Goal: Communication & Community: Answer question/provide support

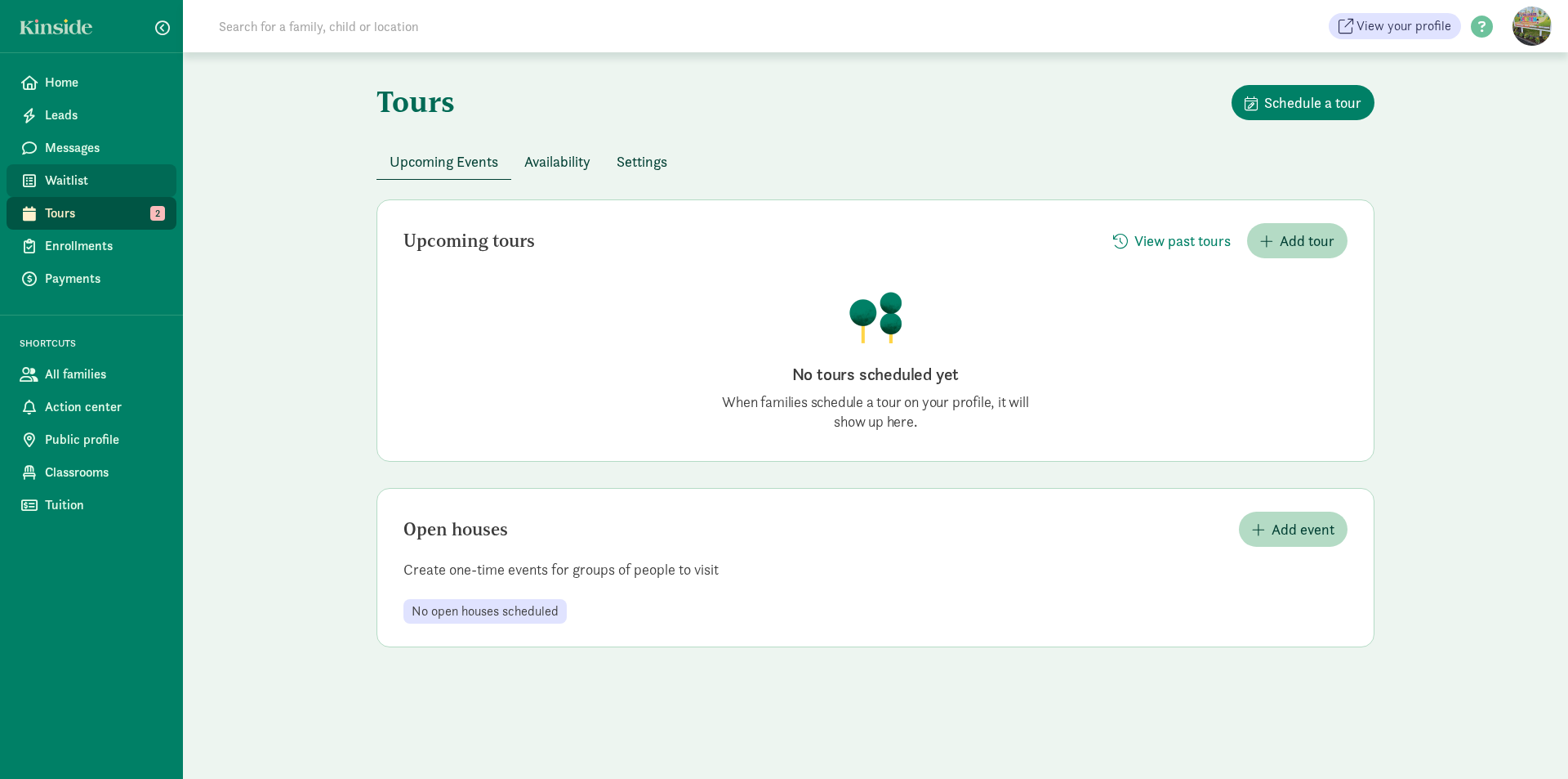
click at [109, 180] on span "Waitlist" at bounding box center [105, 180] width 119 height 20
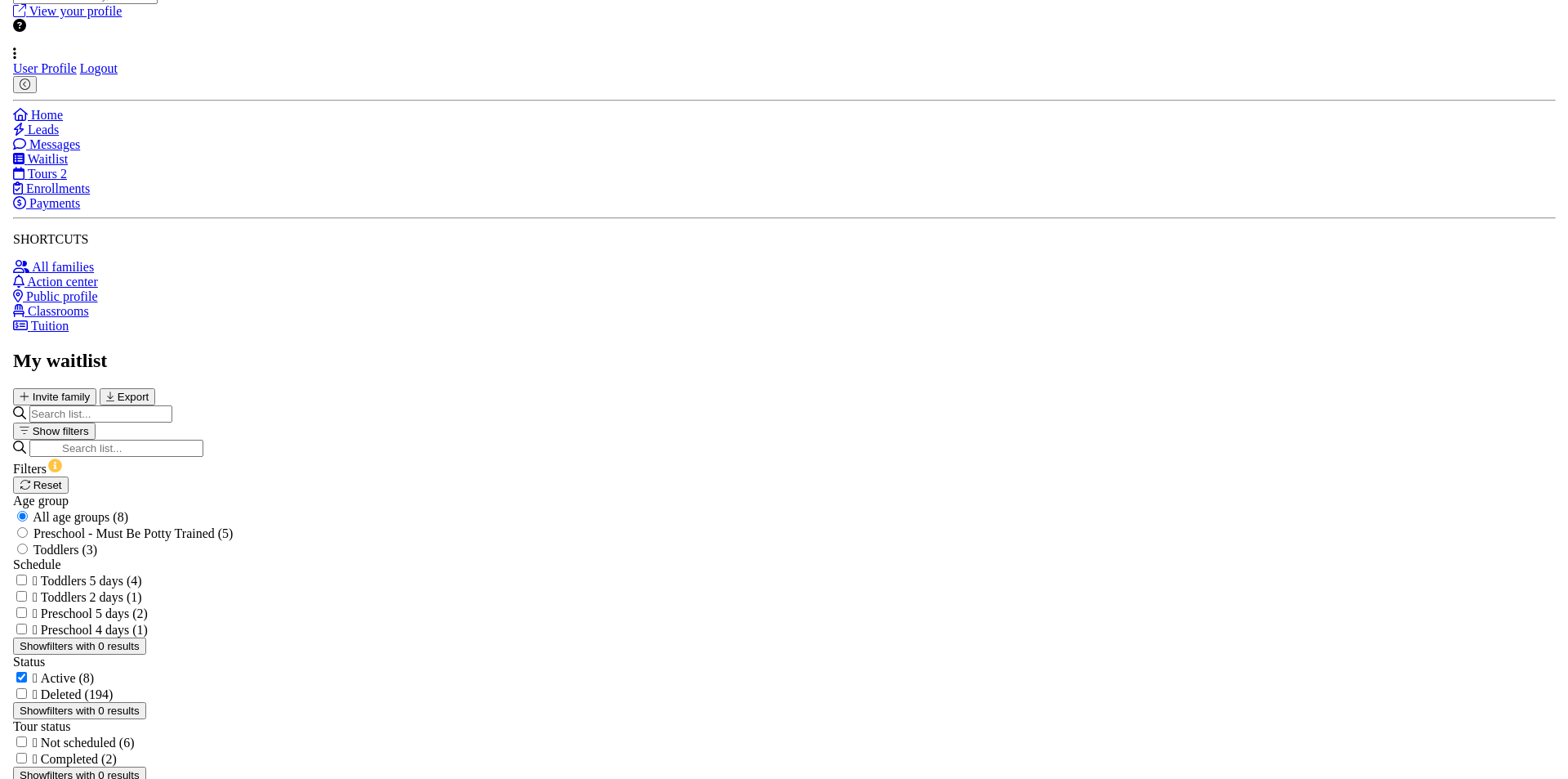
scroll to position [308, 0]
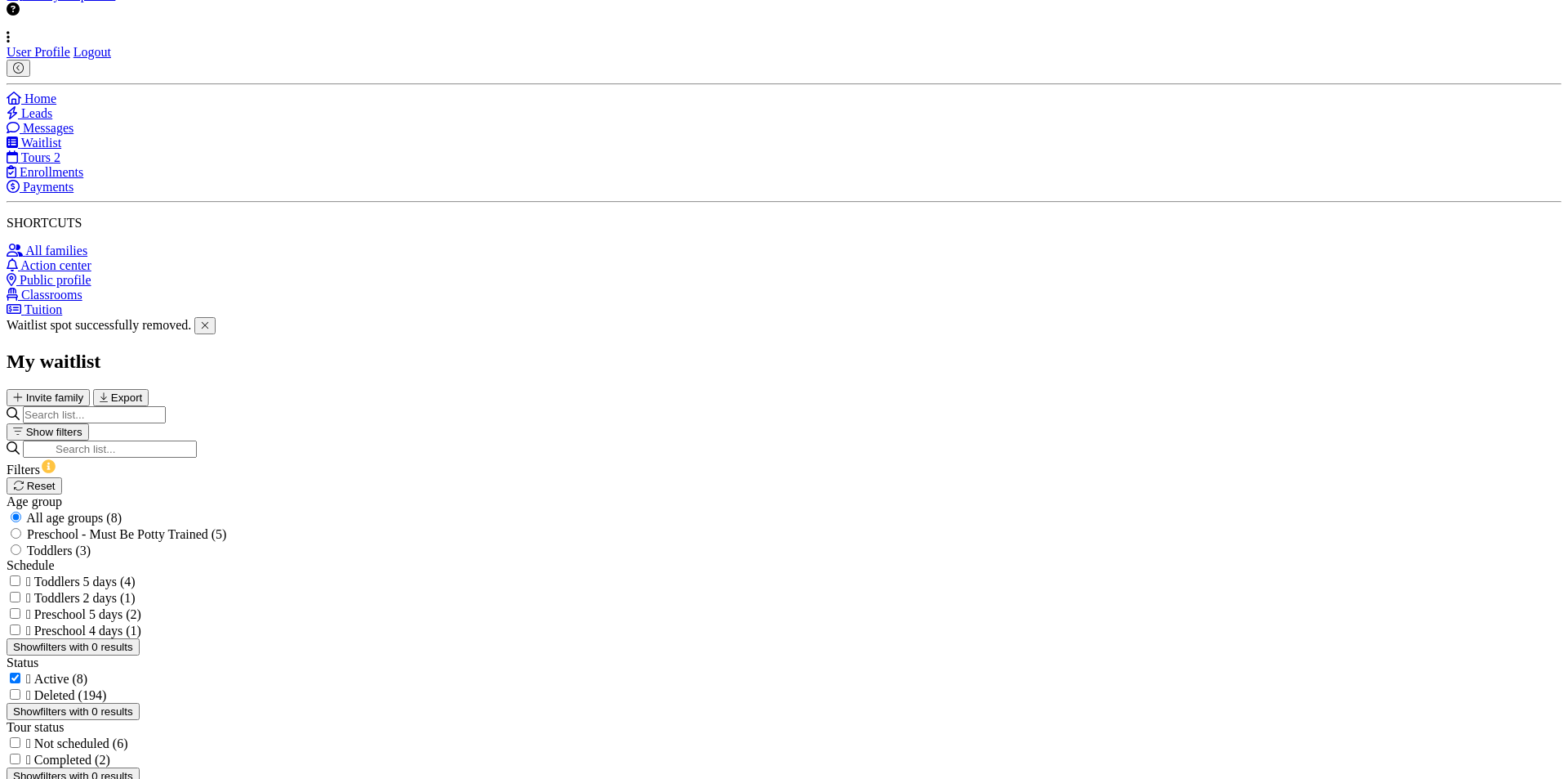
click at [209, 320] on span at bounding box center [205, 326] width 8 height 11
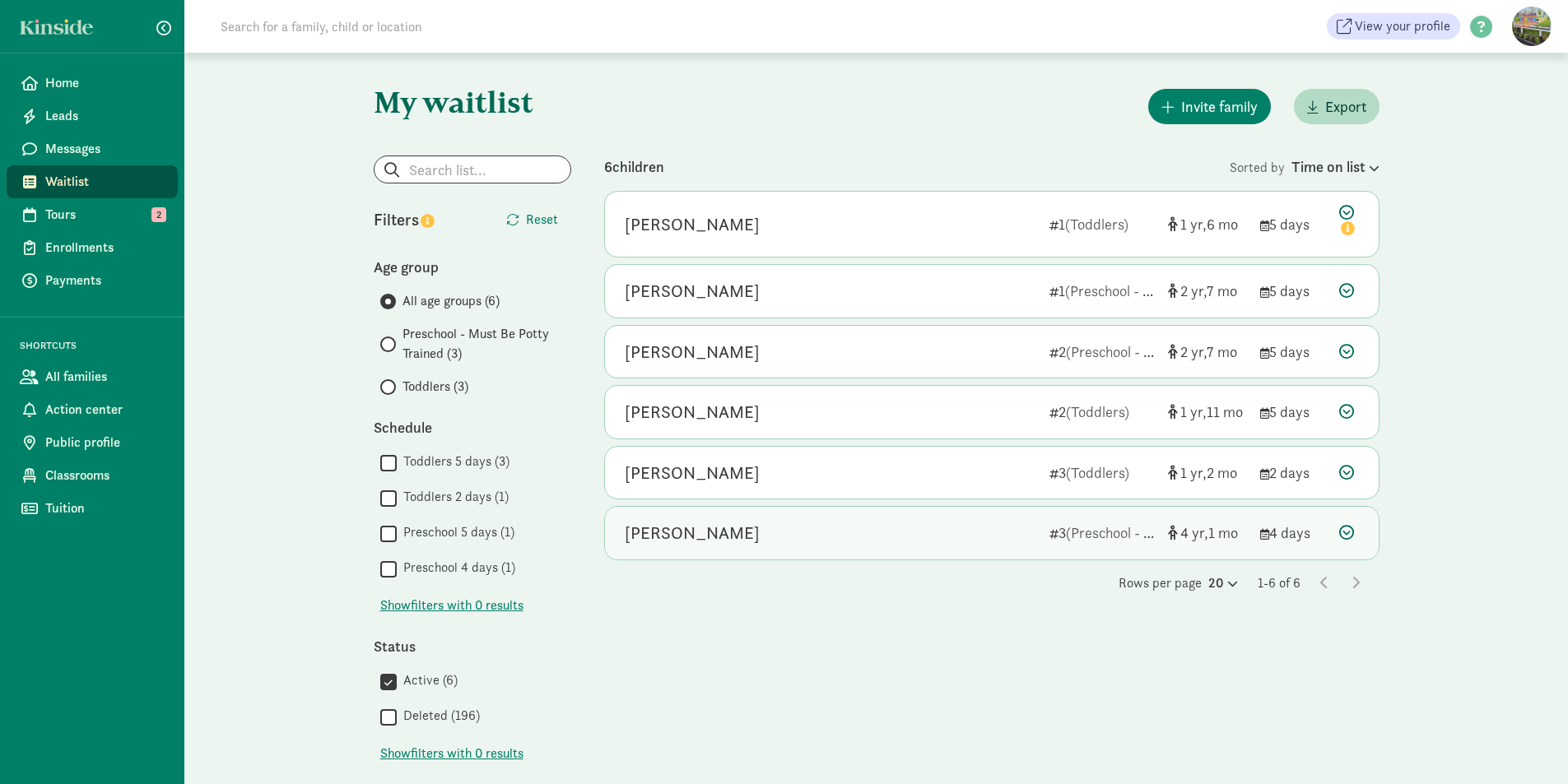
click at [714, 538] on div "[PERSON_NAME]" at bounding box center [692, 532] width 135 height 26
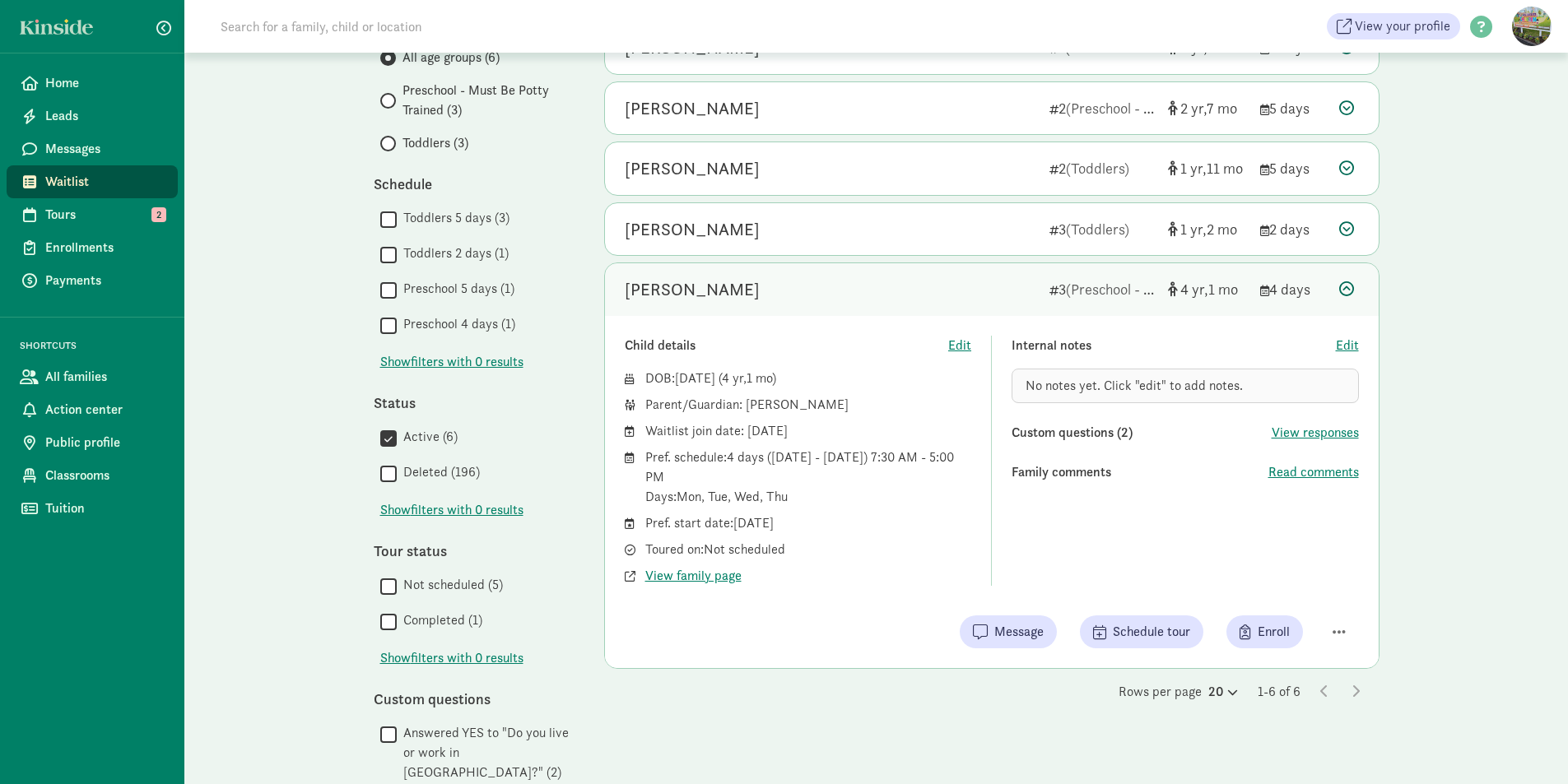
scroll to position [246, 0]
click at [1296, 429] on span "View responses" at bounding box center [1315, 430] width 88 height 20
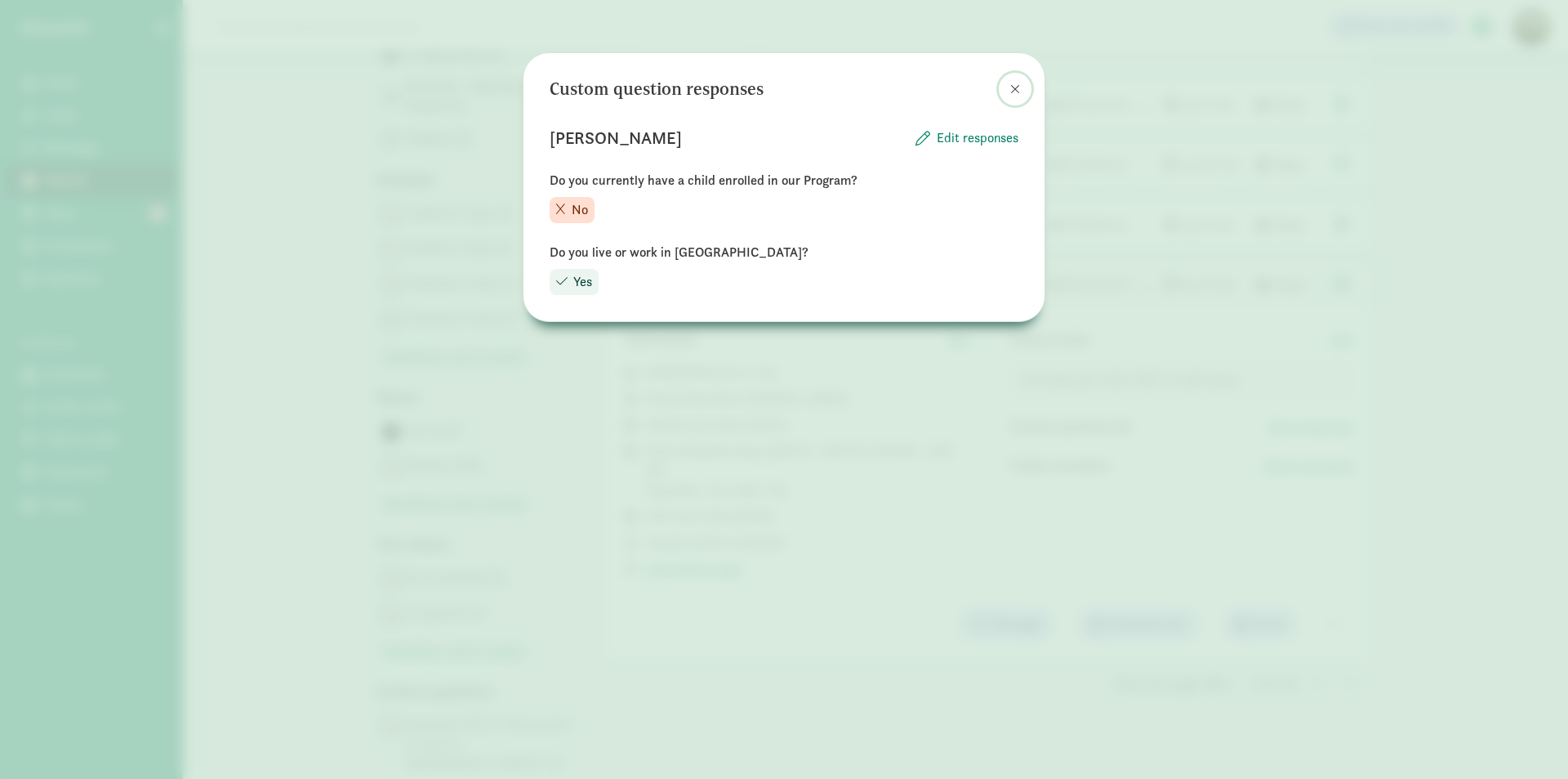
click at [1010, 88] on span at bounding box center [1015, 89] width 10 height 13
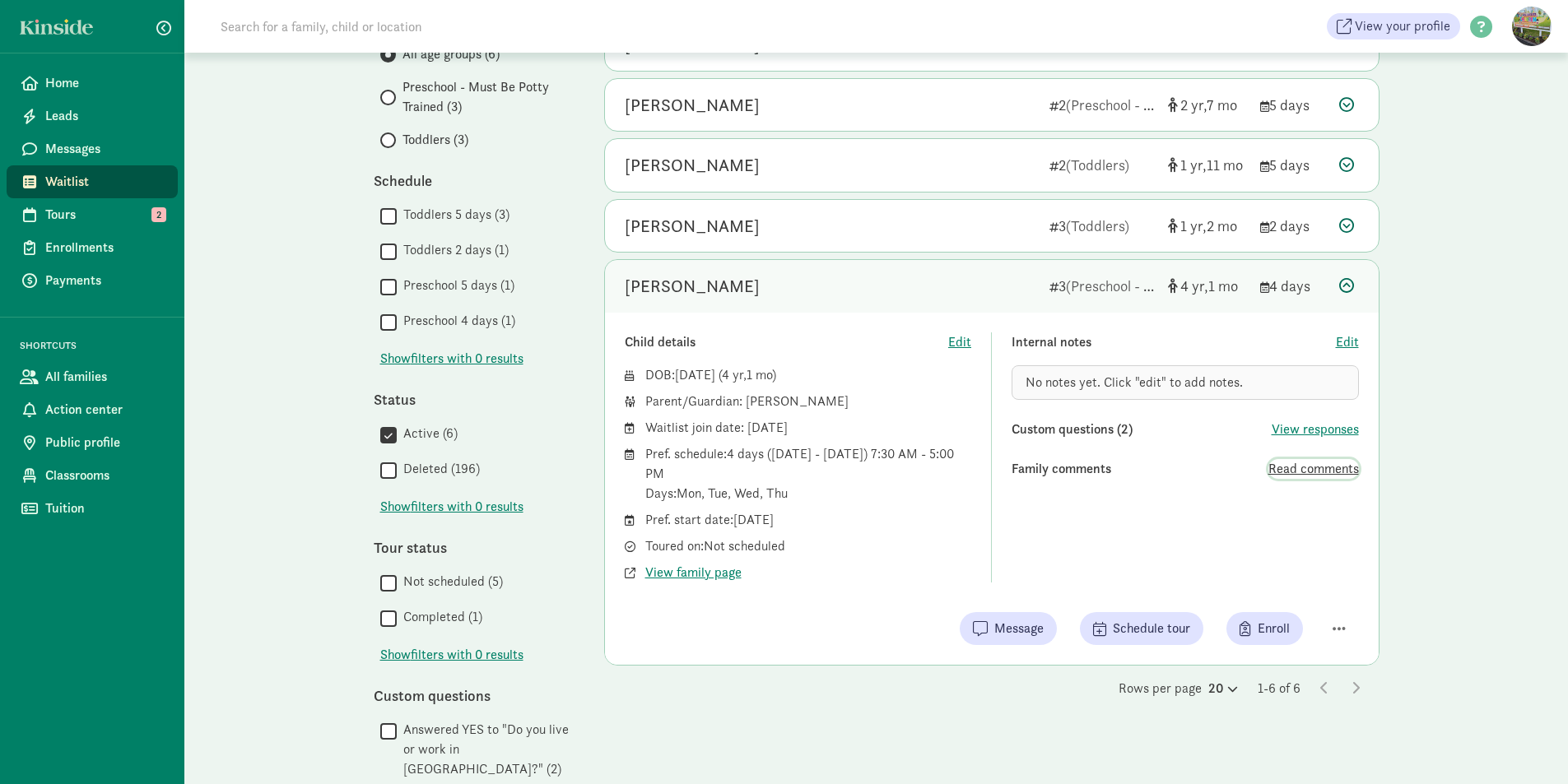
click at [1300, 467] on span "Read comments" at bounding box center [1312, 469] width 90 height 20
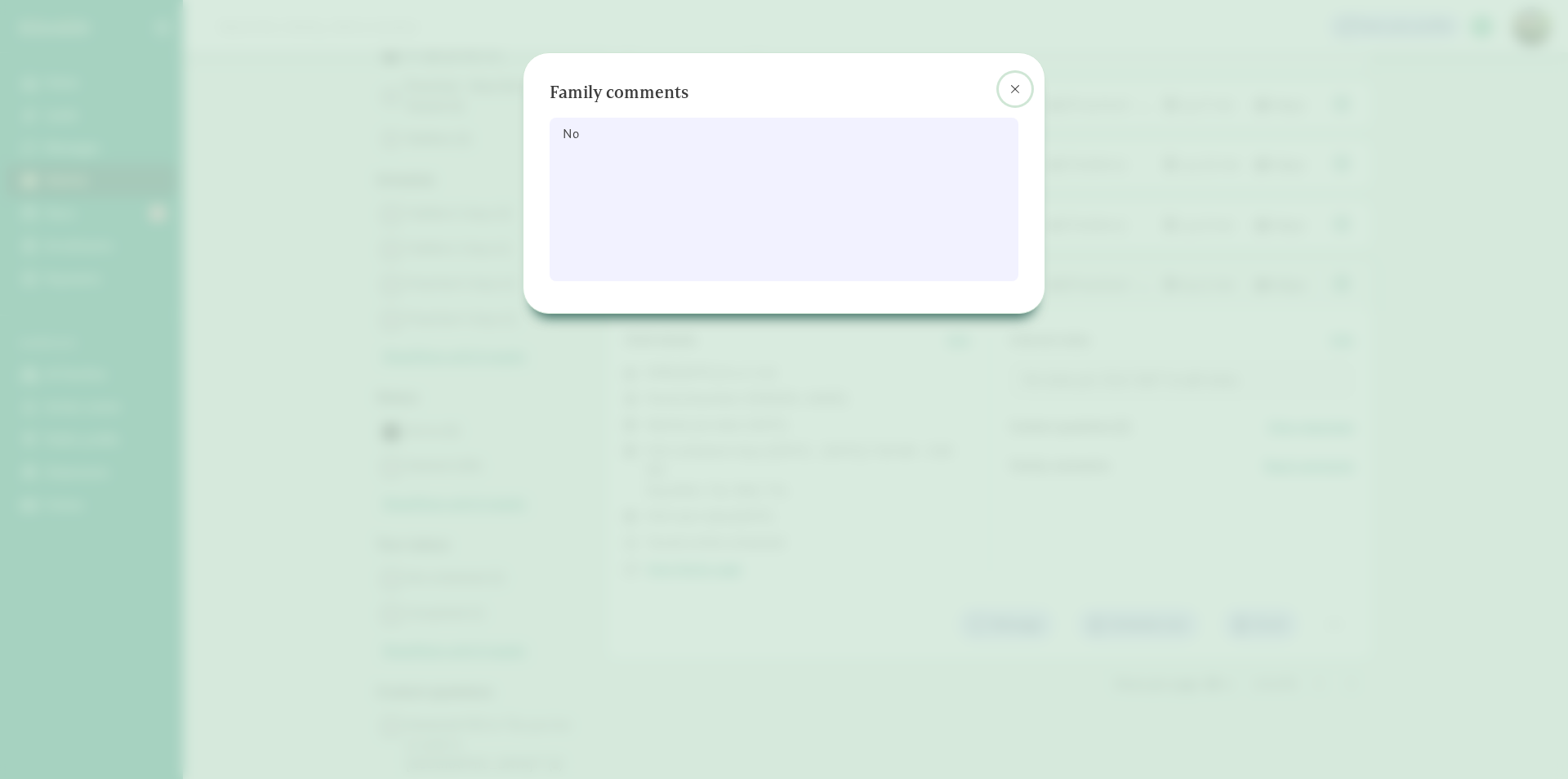
click at [1011, 83] on span at bounding box center [1015, 89] width 10 height 13
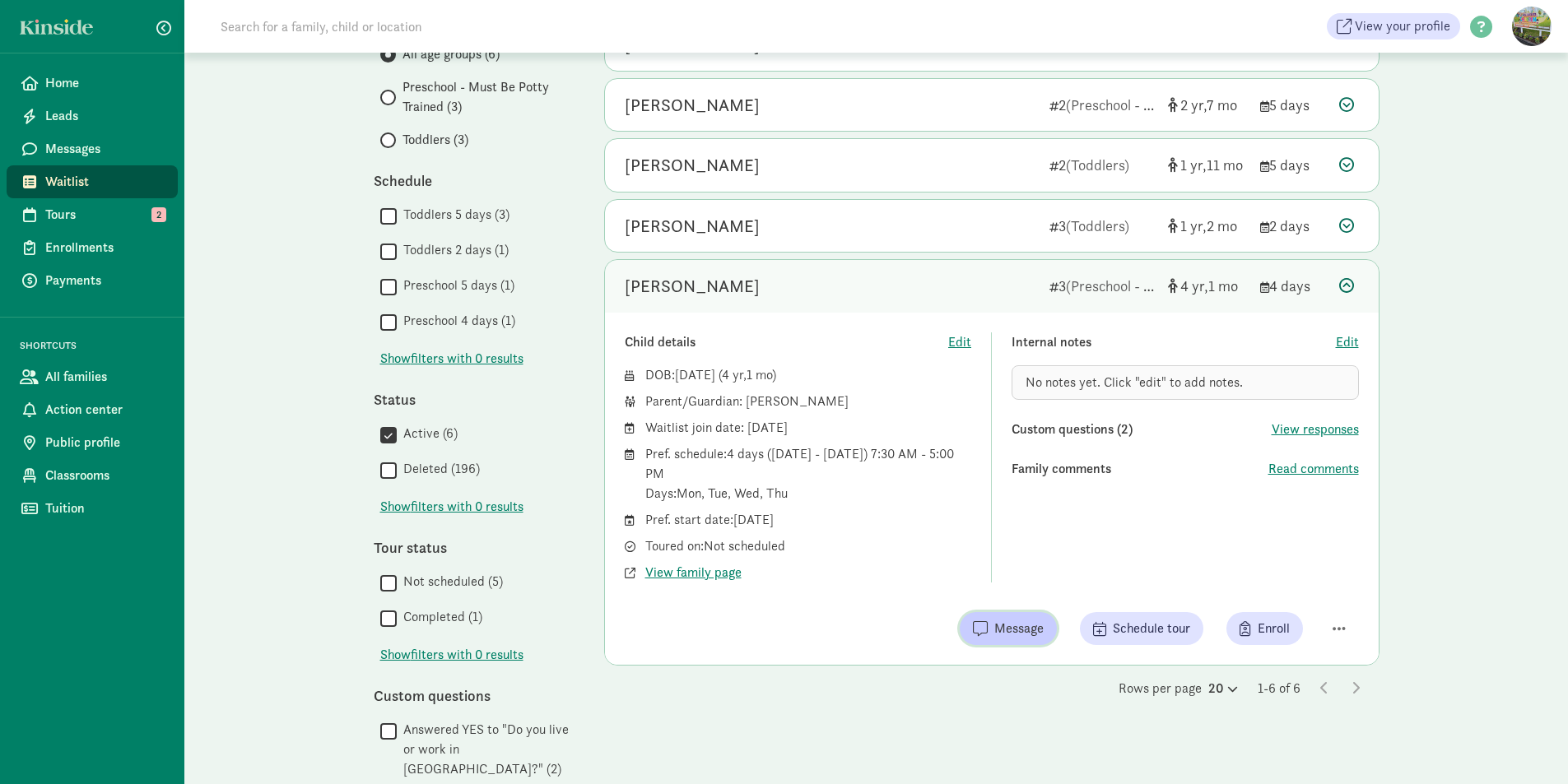
click at [1005, 630] on span "Message" at bounding box center [1019, 629] width 49 height 20
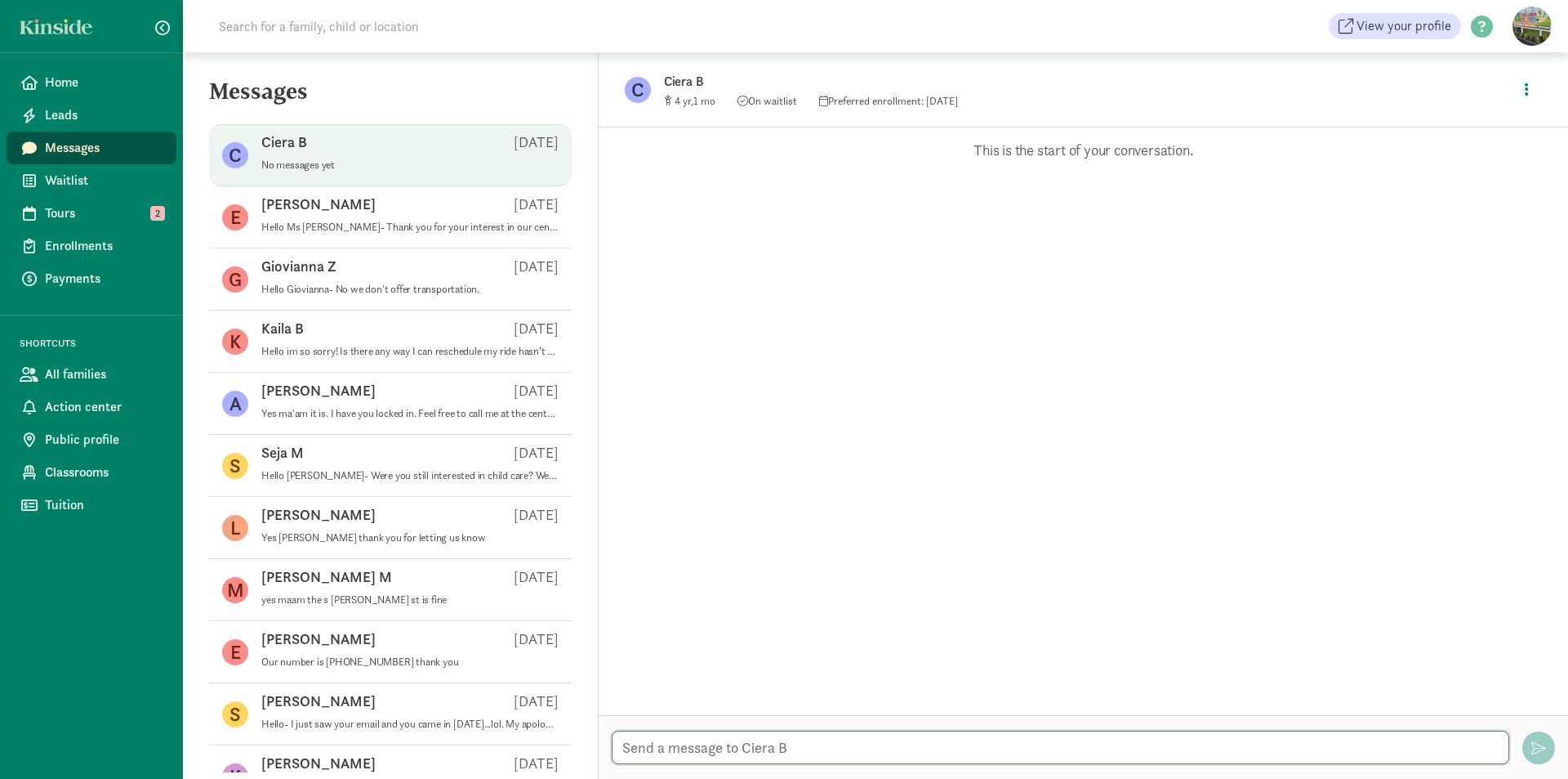
click at [821, 742] on textarea at bounding box center [1061, 747] width 898 height 34
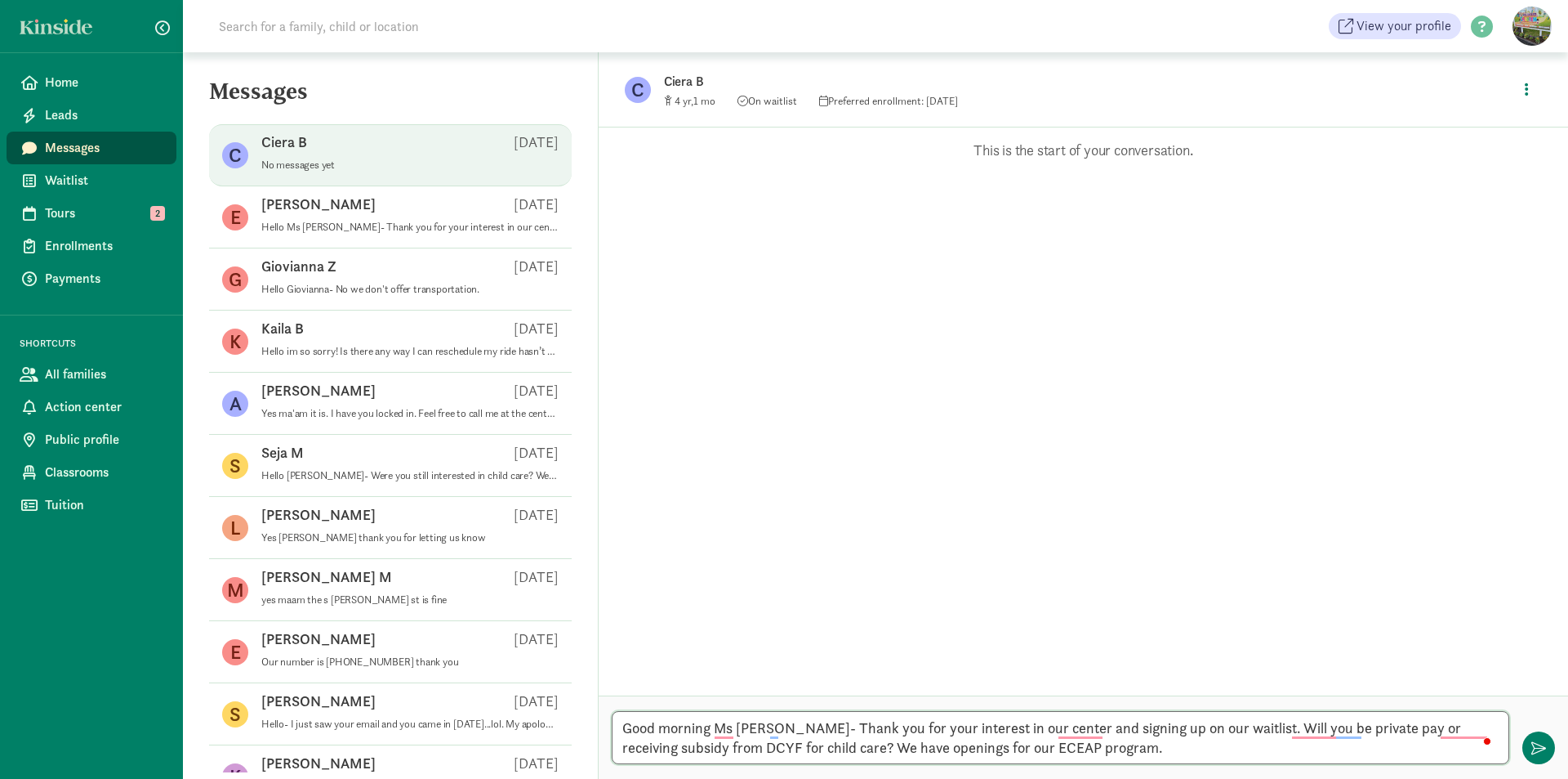
click at [1326, 737] on textarea "Good morning Ms [PERSON_NAME]- Thank you for your interest in our center and si…" at bounding box center [1061, 737] width 898 height 53
click at [1346, 727] on textarea "Good morning Ms [PERSON_NAME]- Thank you for your interest in our center and si…" at bounding box center [1061, 737] width 898 height 53
click at [1384, 728] on textarea "Good morning Ms [PERSON_NAME]- Thank you for your interest in our center and si…" at bounding box center [1061, 737] width 898 height 53
click at [1376, 728] on textarea "Good morning Ms [PERSON_NAME]- Thank you for your interest in our center and si…" at bounding box center [1061, 737] width 898 height 53
click at [1411, 729] on textarea "Good morning Ms [PERSON_NAME]- Thank you for your interest in our center and si…" at bounding box center [1061, 737] width 898 height 53
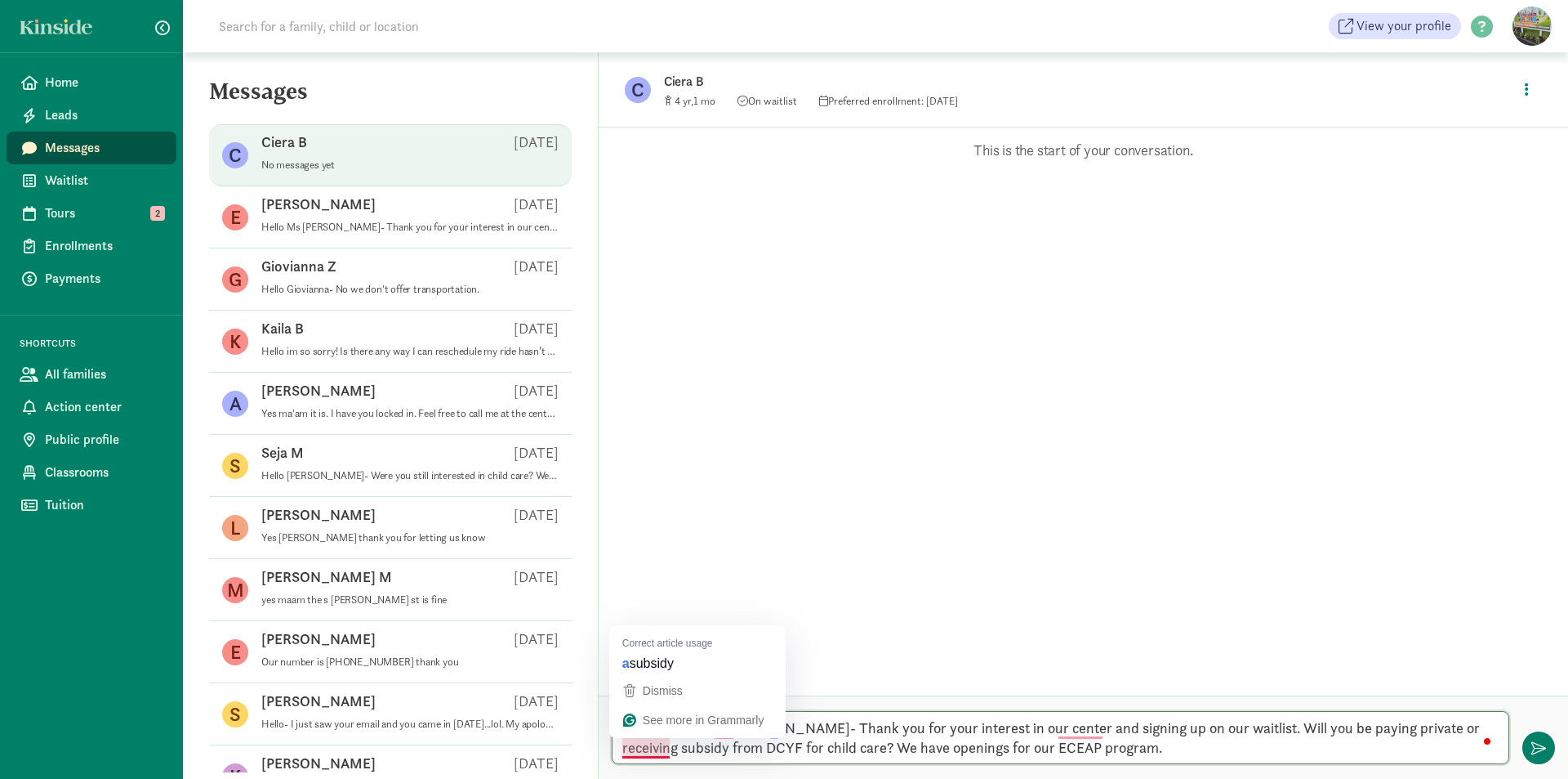
click at [647, 756] on textarea "Good morning Ms [PERSON_NAME]- Thank you for your interest in our center and si…" at bounding box center [1061, 737] width 898 height 53
type textarea "Good morning Ms [PERSON_NAME]- Thank you for your interest in our center and si…"
